Goal: Information Seeking & Learning: Learn about a topic

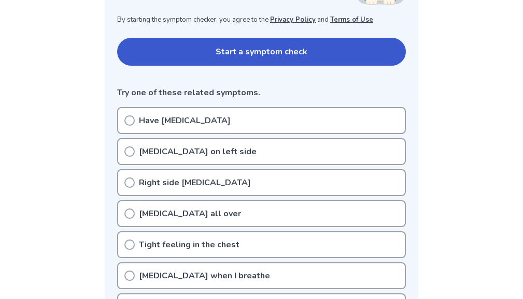
scroll to position [207, 0]
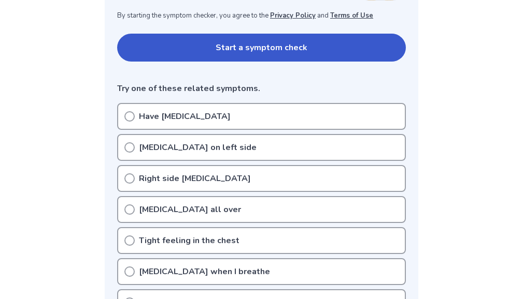
click at [132, 119] on icon at bounding box center [129, 116] width 10 height 10
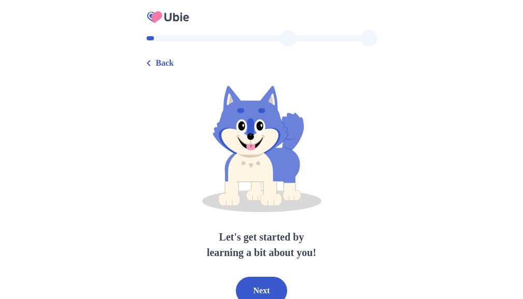
scroll to position [6, 0]
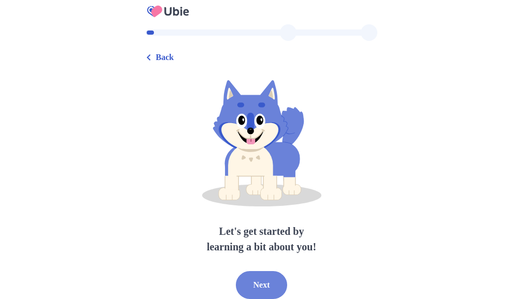
click at [268, 288] on button "Next" at bounding box center [262, 285] width 52 height 28
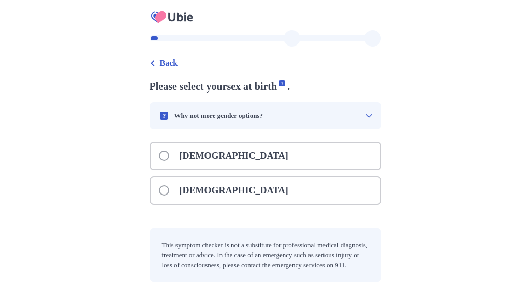
scroll to position [0, 0]
click at [158, 190] on span at bounding box center [163, 190] width 10 height 10
